Goal: Task Accomplishment & Management: Complete application form

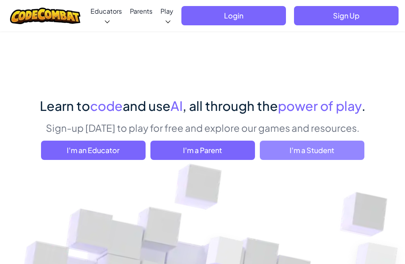
click at [326, 158] on span "I'm a Student" at bounding box center [312, 150] width 105 height 19
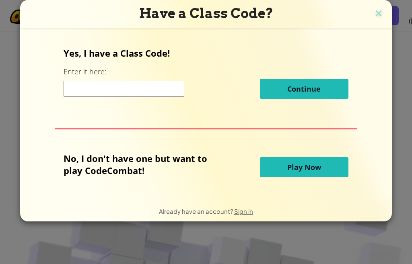
click at [152, 90] on input at bounding box center [124, 89] width 121 height 16
type input "FindPushPan"
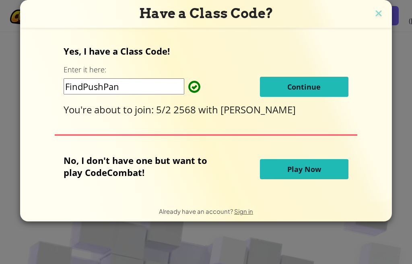
click at [300, 92] on button "Continue" at bounding box center [304, 87] width 88 height 20
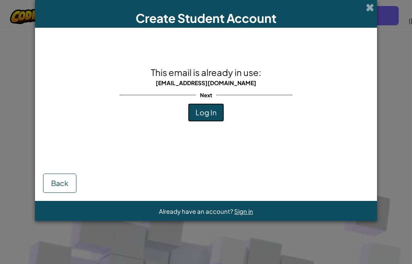
click at [192, 111] on button "Log In" at bounding box center [206, 112] width 36 height 18
